Goal: Information Seeking & Learning: Compare options

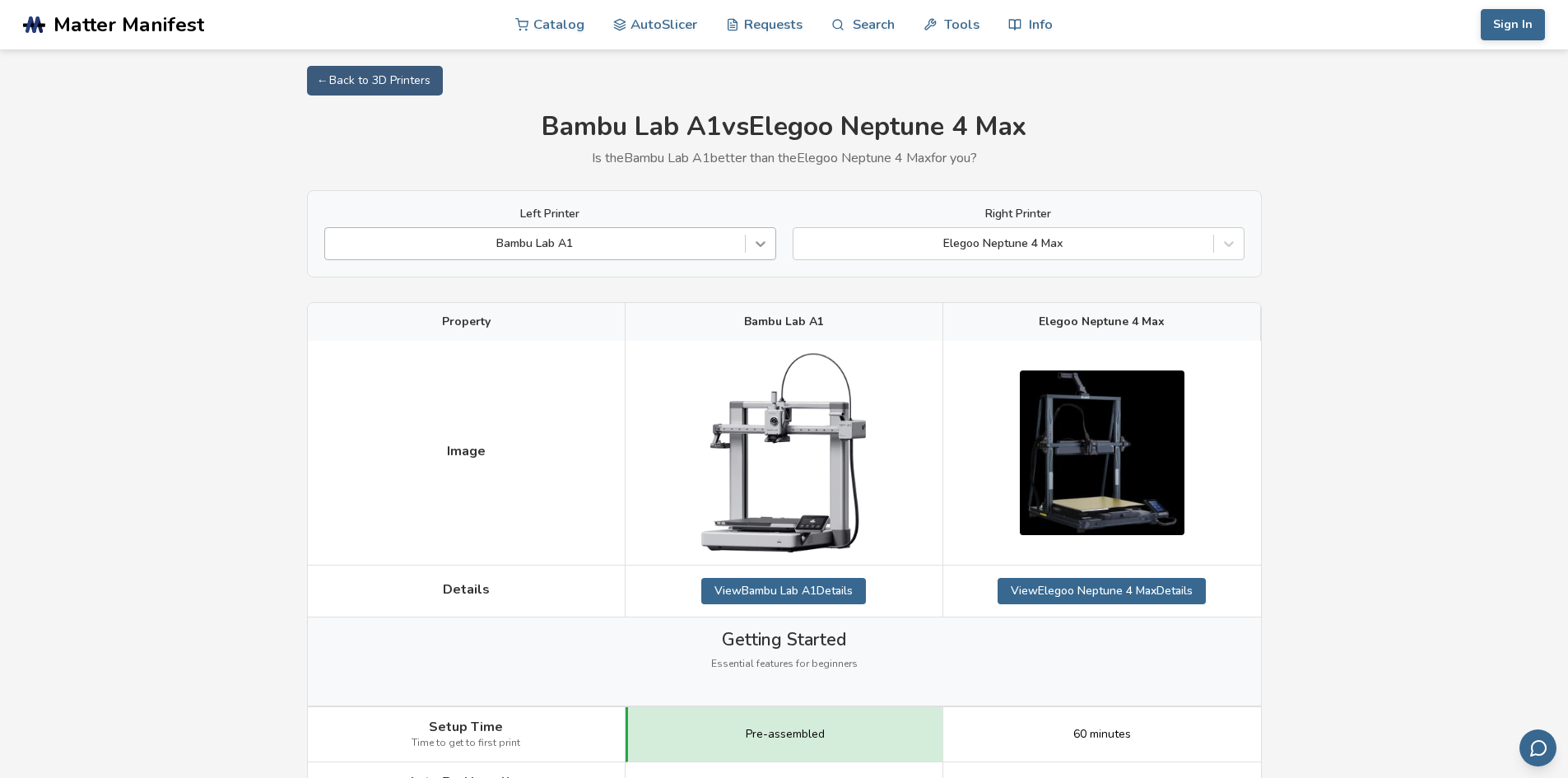
click at [756, 247] on icon at bounding box center [760, 243] width 16 height 16
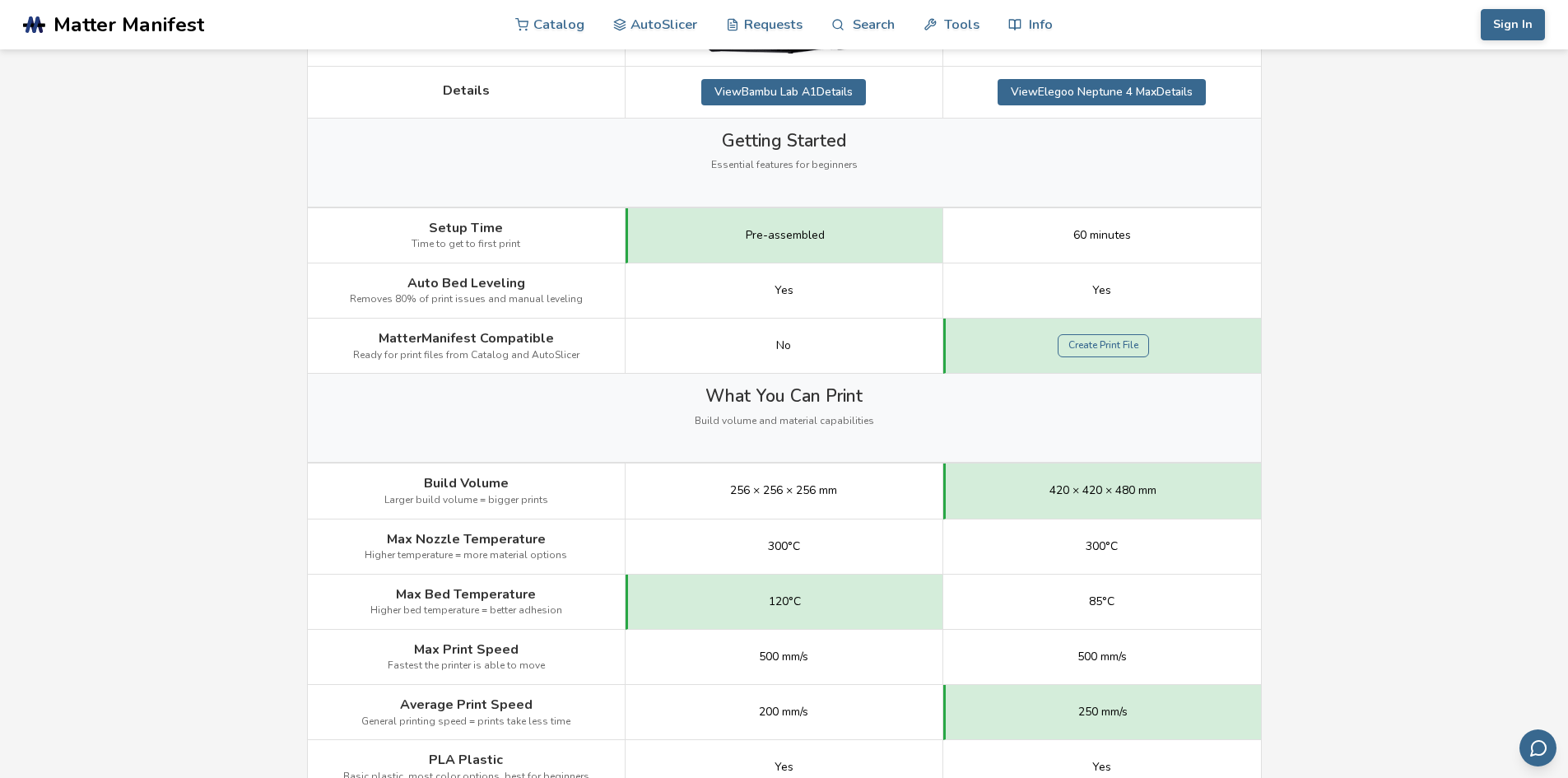
scroll to position [659, 0]
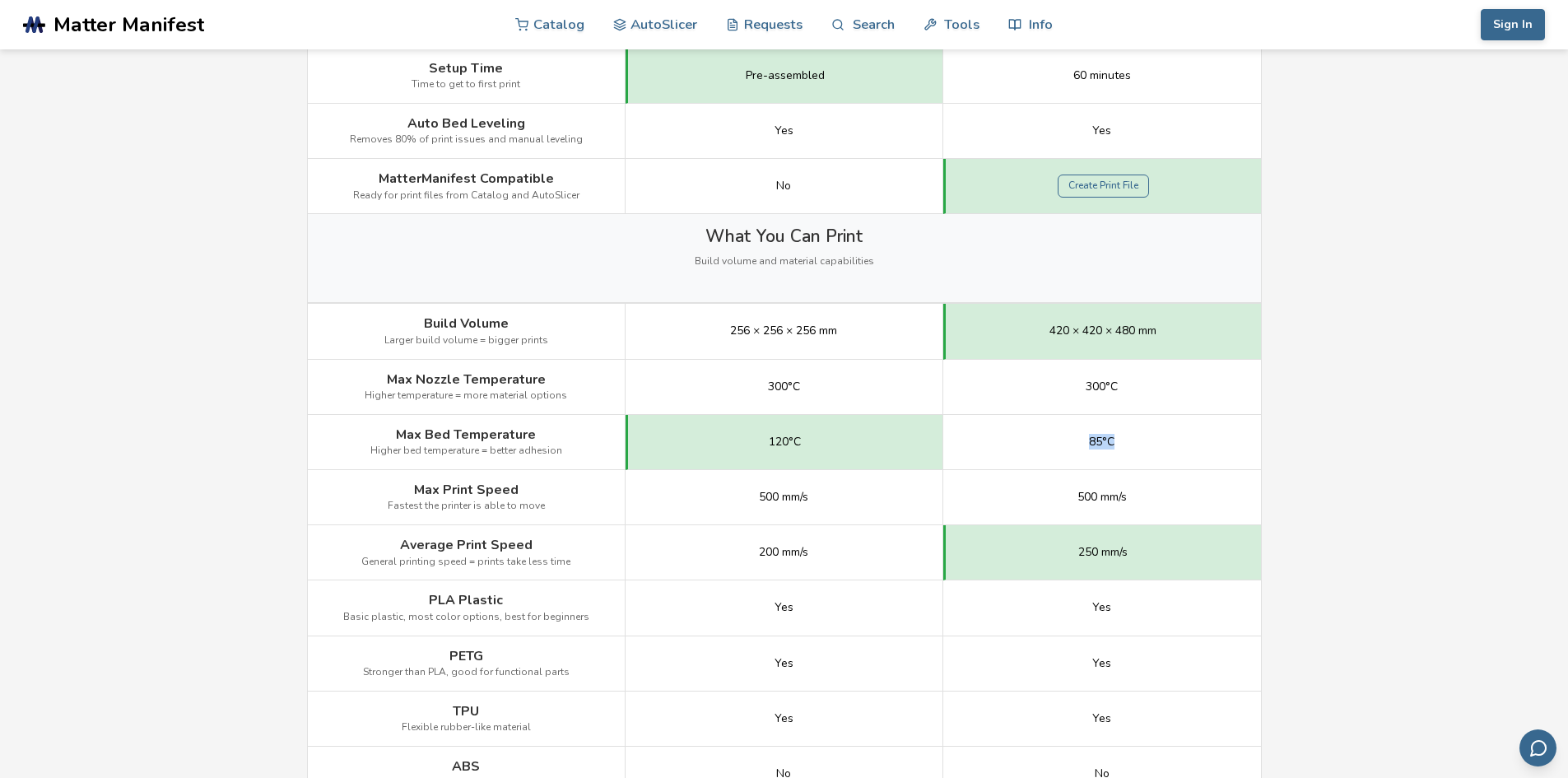
drag, startPoint x: 1128, startPoint y: 437, endPoint x: 1073, endPoint y: 448, distance: 56.1
click at [1073, 448] on div "85°C" at bounding box center [1103, 442] width 318 height 55
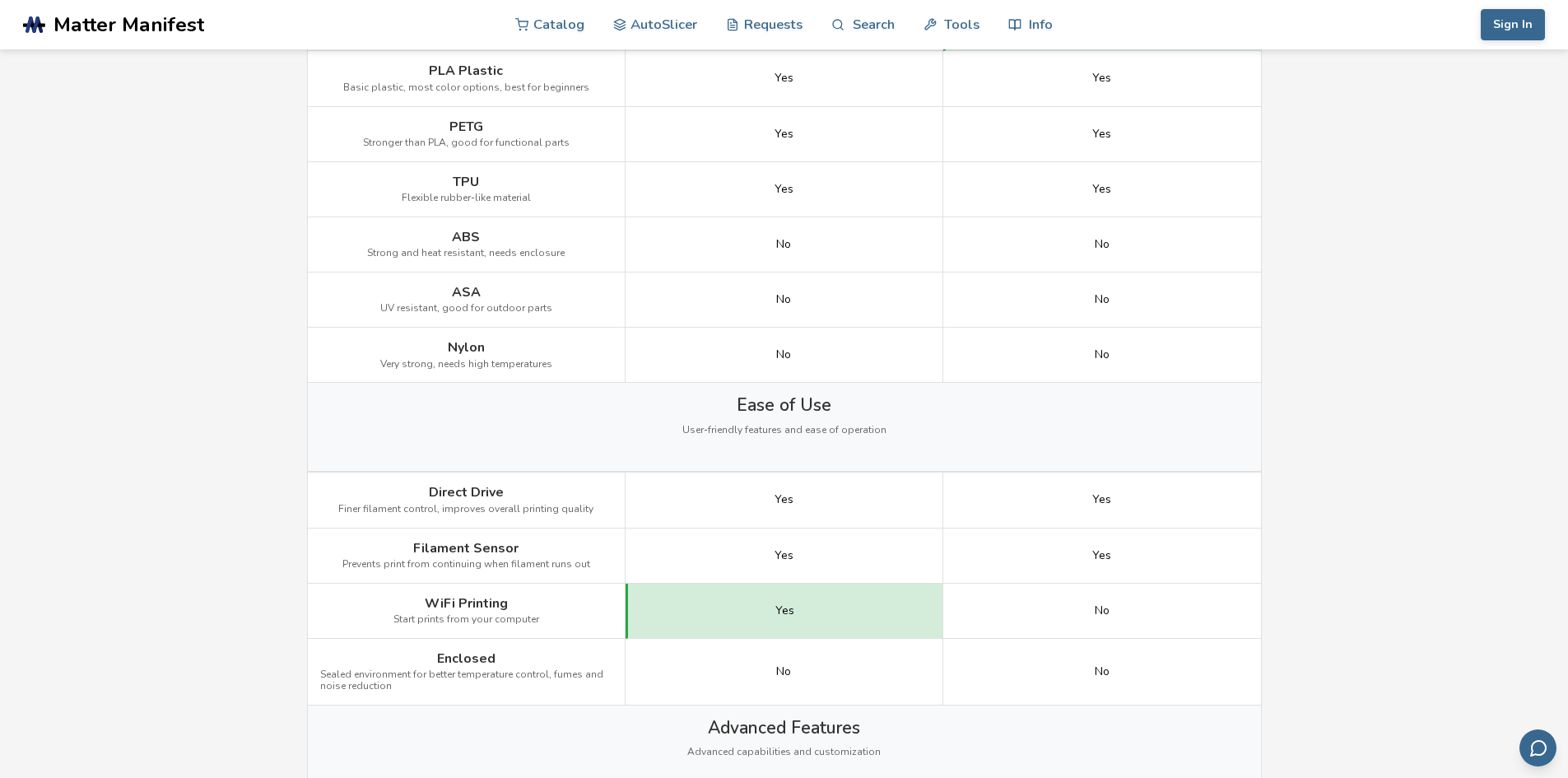
scroll to position [1153, 0]
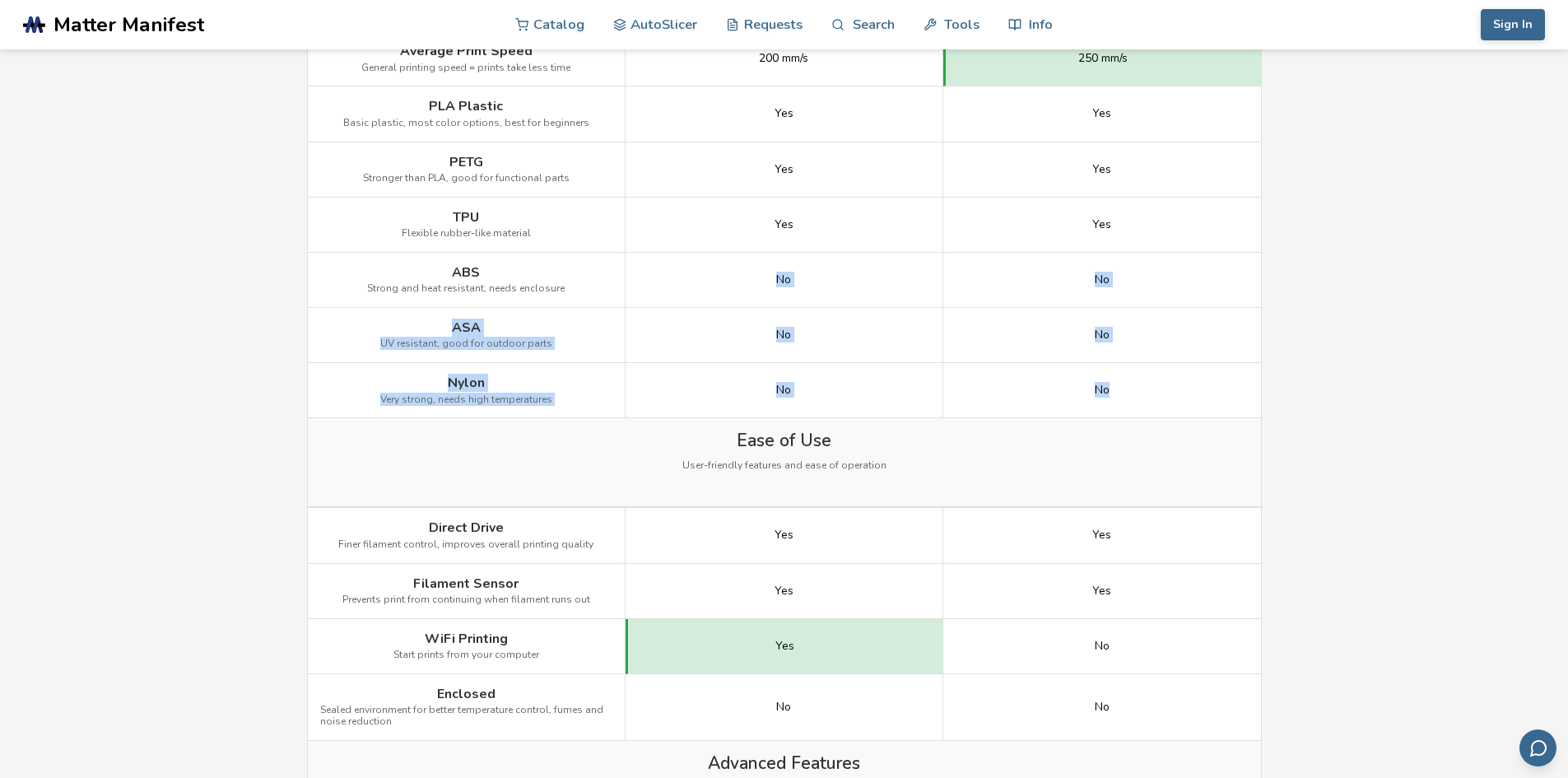
drag, startPoint x: 770, startPoint y: 270, endPoint x: 1183, endPoint y: 380, distance: 427.4
click at [0, 0] on div "Image Details View Bambu Lab A1 Details View Elegoo Neptune 4 Max Details Getti…" at bounding box center [0, 0] width 0 height 0
drag, startPoint x: 439, startPoint y: 271, endPoint x: 1168, endPoint y: 388, distance: 738.3
click at [0, 0] on div "Image Details View Bambu Lab A1 Details View Elegoo Neptune 4 Max Details Getti…" at bounding box center [0, 0] width 0 height 0
click at [1454, 419] on main "← Back to 3D Printers Bambu Lab A1 vs Elegoo Neptune 4 Max Is the Bambu Lab A1 …" at bounding box center [784, 659] width 1568 height 3624
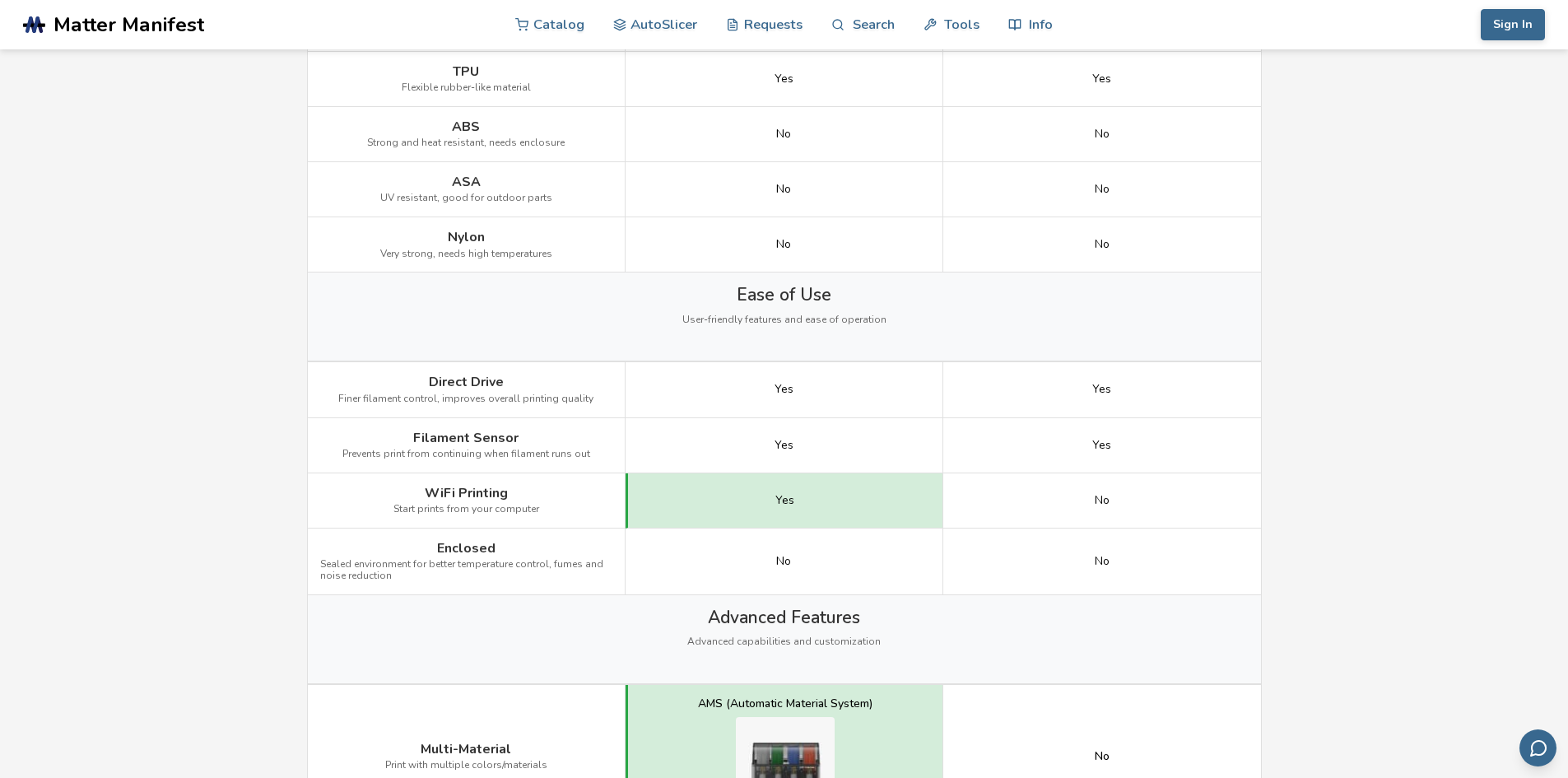
scroll to position [1317, 0]
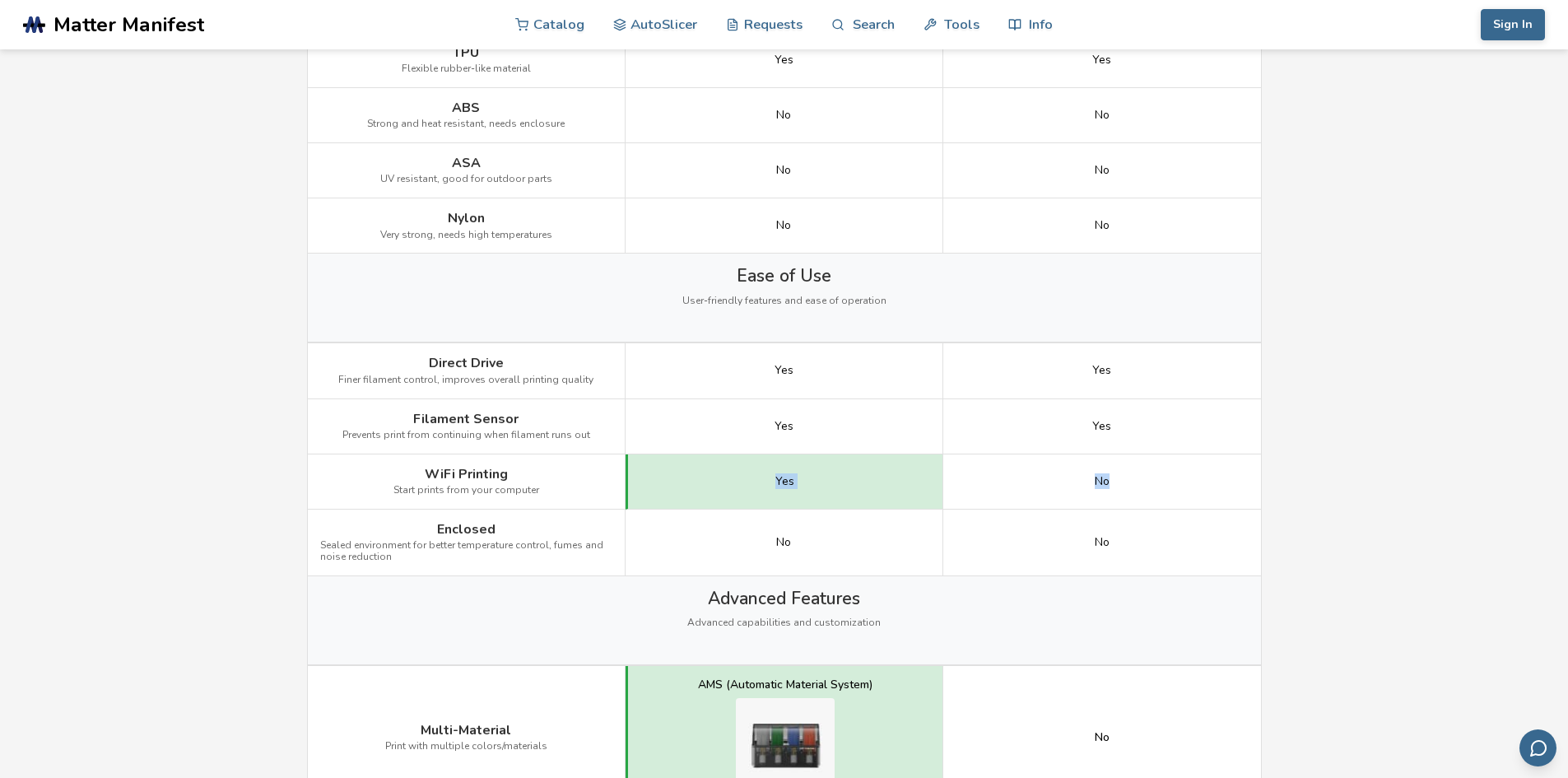
drag, startPoint x: 745, startPoint y: 481, endPoint x: 1229, endPoint y: 493, distance: 484.1
click at [0, 0] on div "WiFi Printing Start prints from your computer Yes No" at bounding box center [0, 0] width 0 height 0
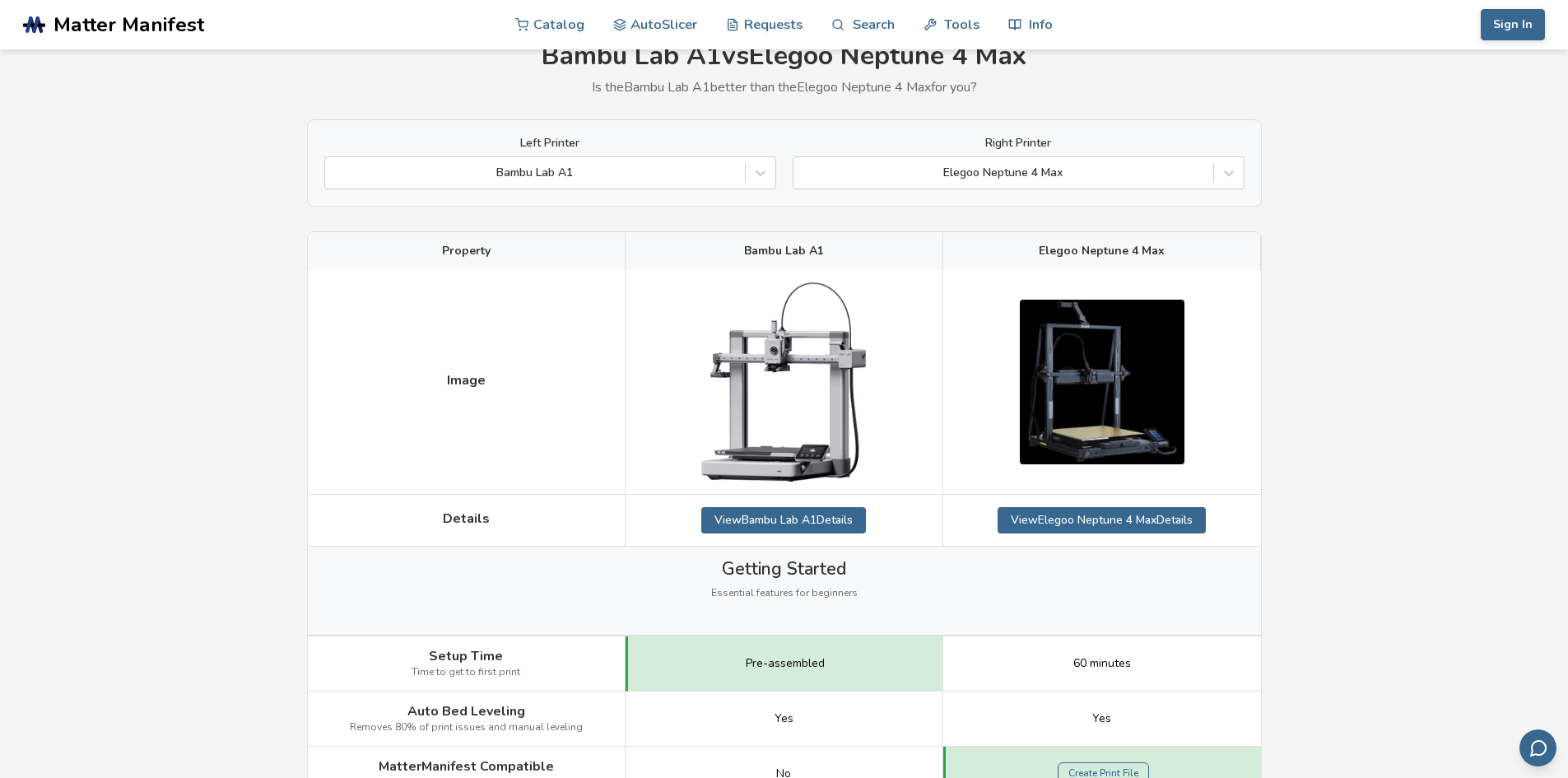
scroll to position [0, 0]
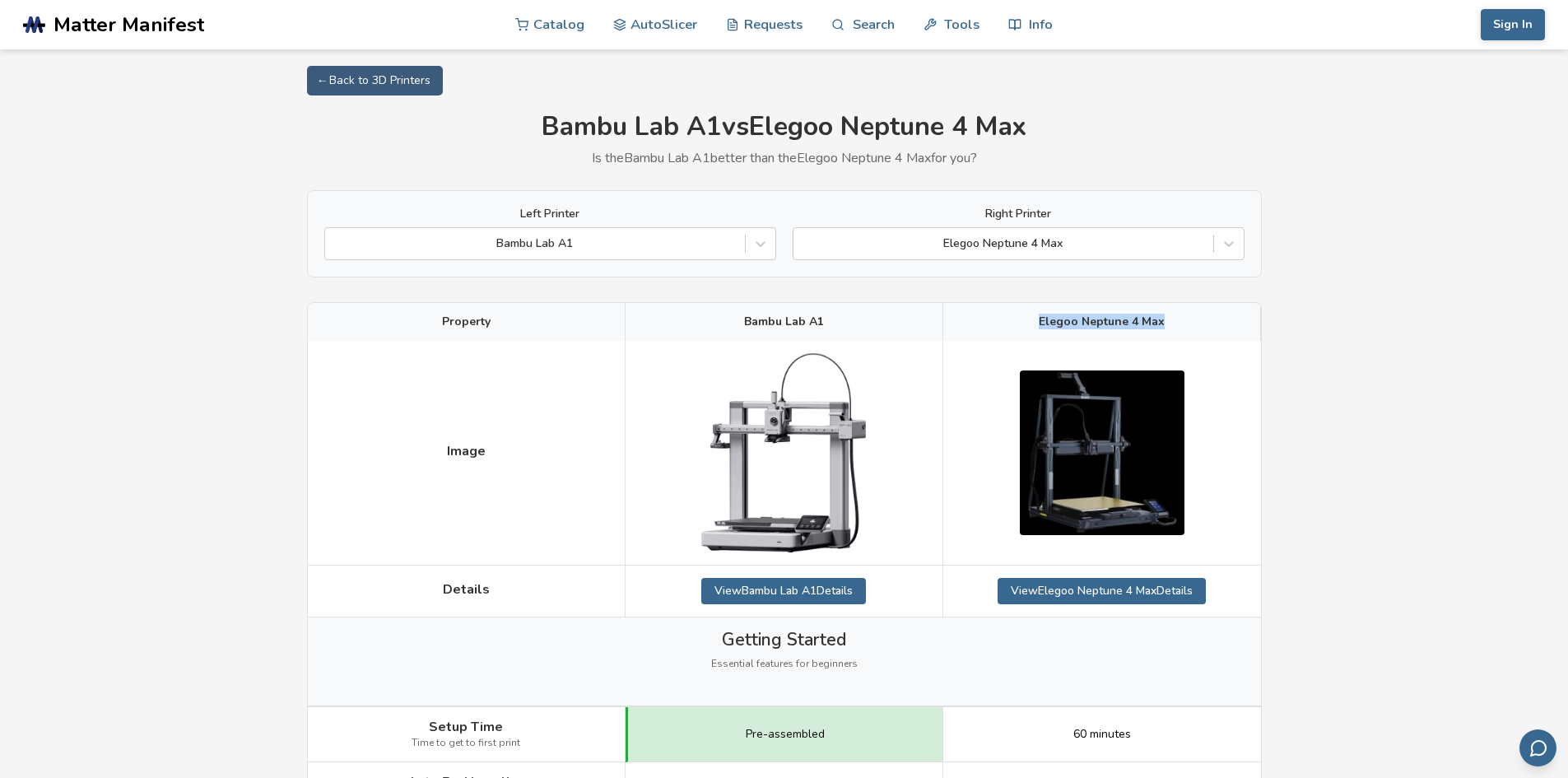
drag, startPoint x: 1058, startPoint y: 323, endPoint x: 1189, endPoint y: 322, distance: 131.0
click at [1188, 322] on div "Elegoo Neptune 4 Max" at bounding box center [1103, 322] width 318 height 38
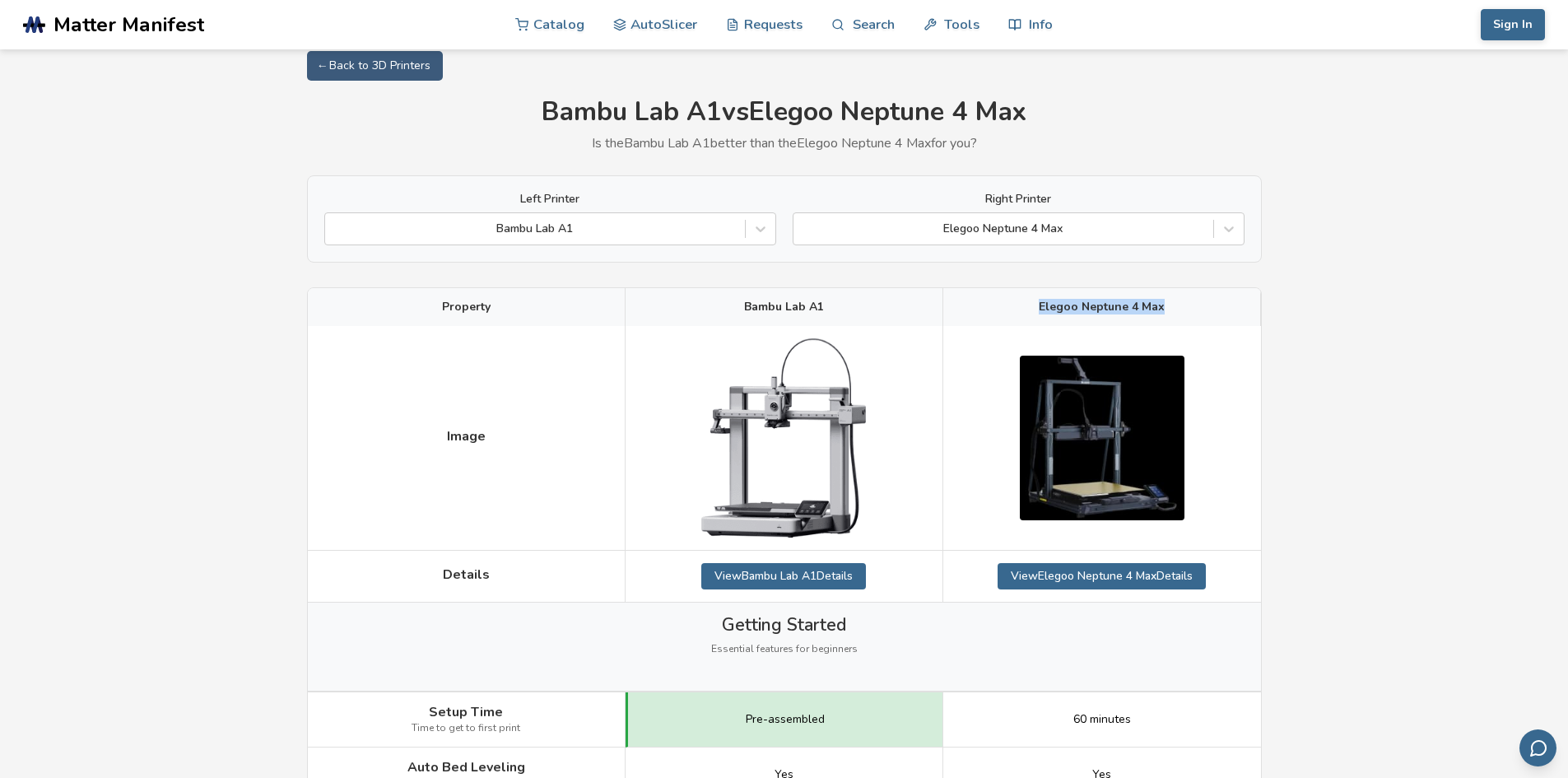
scroll to position [2, 0]
